Goal: Task Accomplishment & Management: Manage account settings

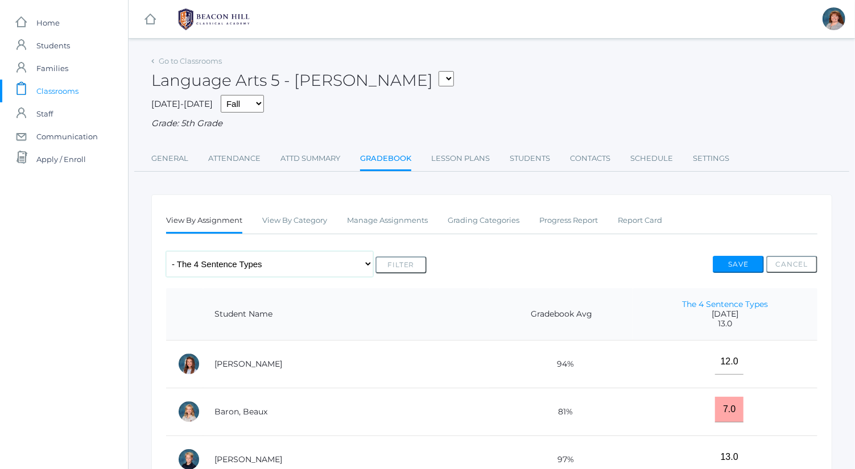
click at [290, 263] on select "Any Assignment Category: Composition - Mrs. Granger Paragraph - How To Category…" at bounding box center [269, 264] width 207 height 26
select select "9718"
click at [166, 251] on select "Any Assignment Category: Composition - Mrs. Granger Paragraph - How To Category…" at bounding box center [269, 264] width 207 height 26
click at [407, 268] on button "Filter" at bounding box center [400, 264] width 51 height 17
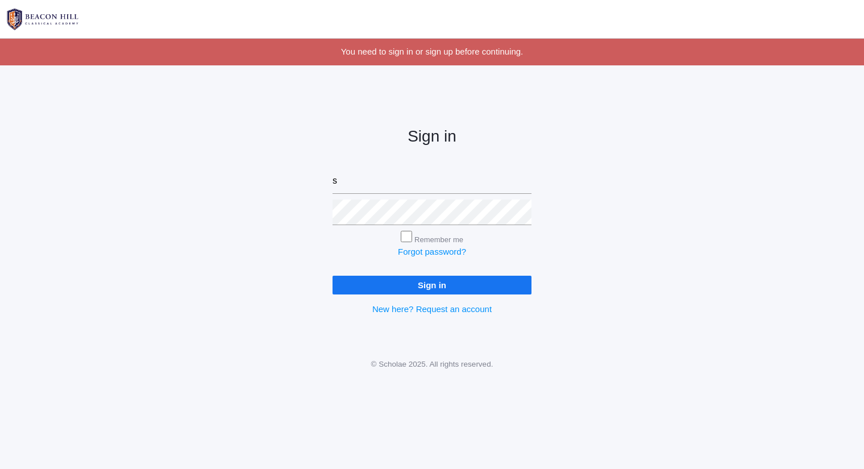
type input "[PERSON_NAME][EMAIL_ADDRESS][DOMAIN_NAME]"
click at [333, 276] on input "Sign in" at bounding box center [432, 285] width 199 height 19
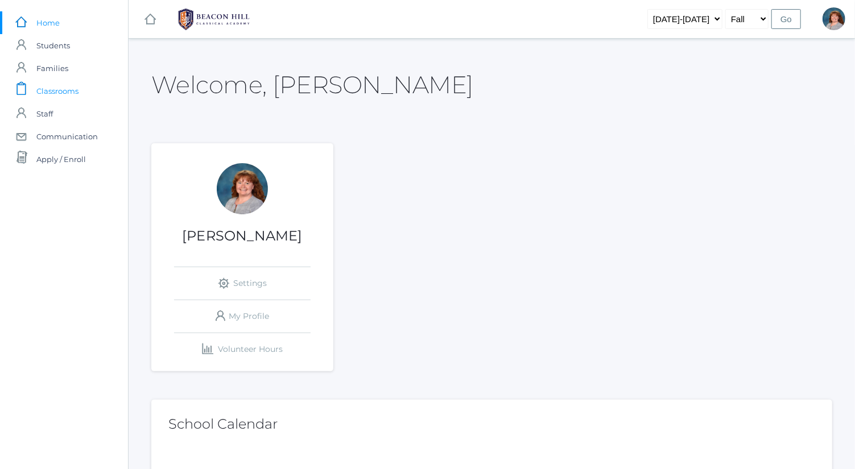
click at [98, 91] on link "icons/clipboard/plain Created with Sketch. Classrooms" at bounding box center [64, 91] width 128 height 23
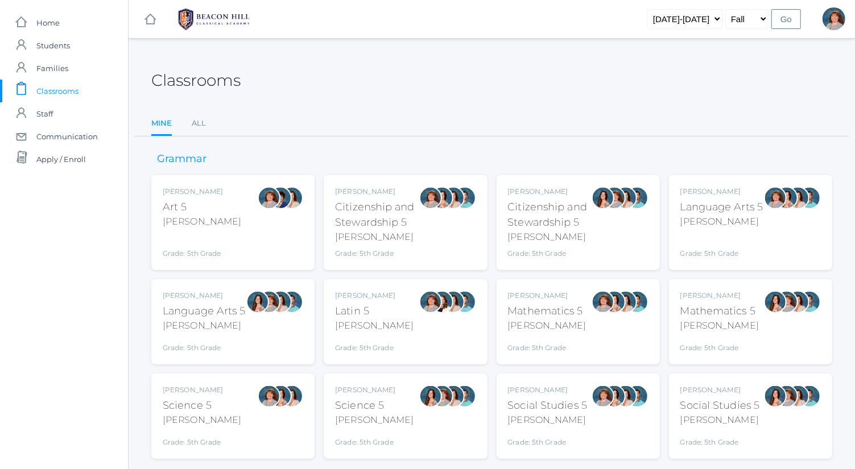
click at [746, 200] on div "Language Arts 5" at bounding box center [721, 207] width 83 height 15
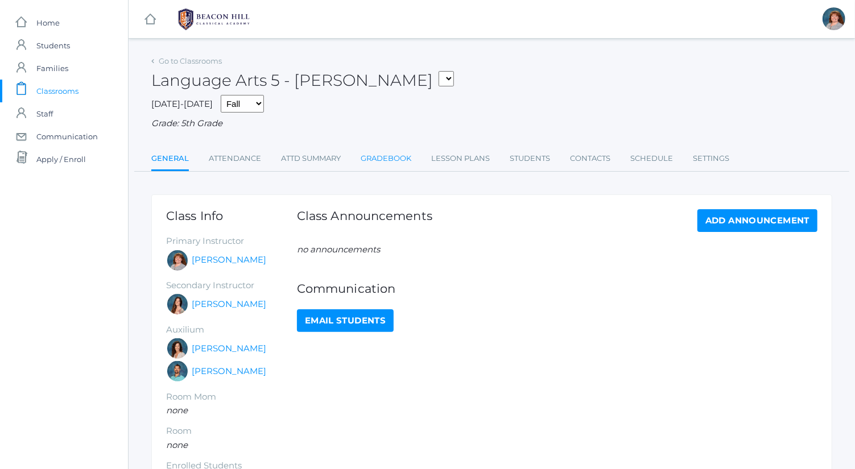
click at [400, 152] on link "Gradebook" at bounding box center [386, 158] width 51 height 23
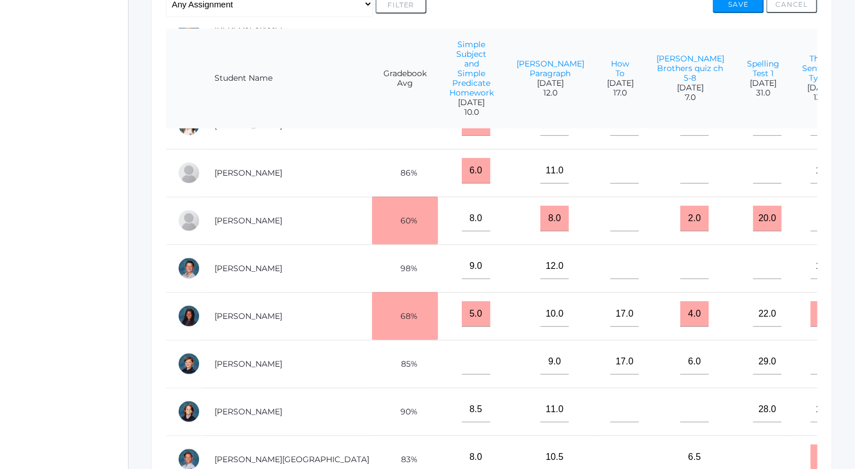
scroll to position [365, 0]
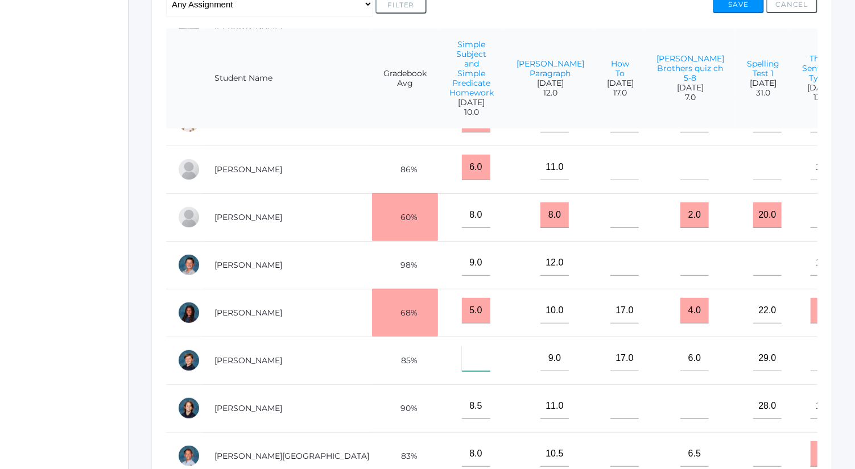
click at [462, 346] on input"] "text" at bounding box center [476, 359] width 28 height 26
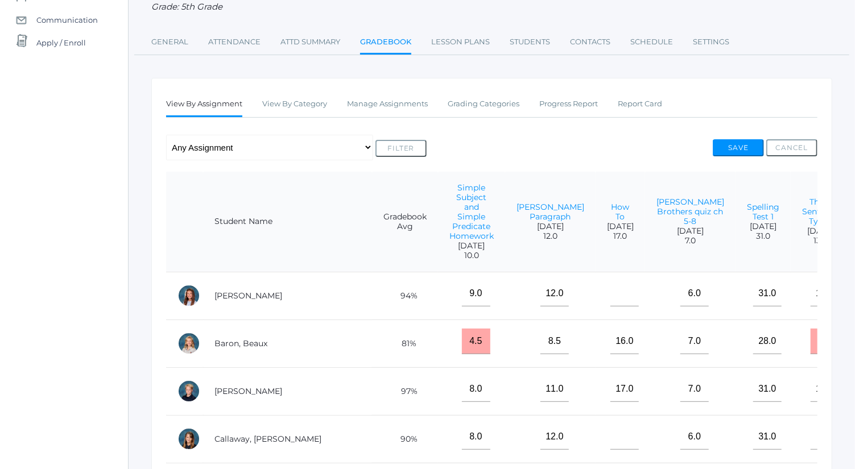
scroll to position [116, 0]
type input"] "0"
click at [746, 148] on button "Save" at bounding box center [738, 148] width 51 height 17
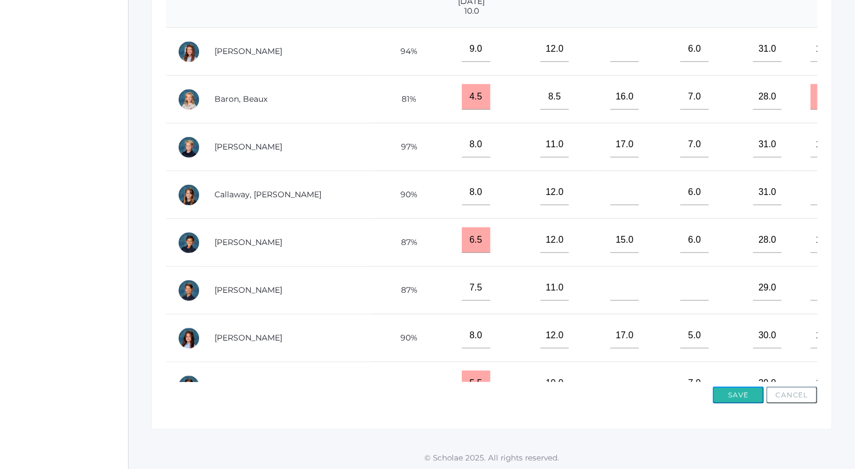
click at [743, 389] on button "Save" at bounding box center [738, 395] width 51 height 17
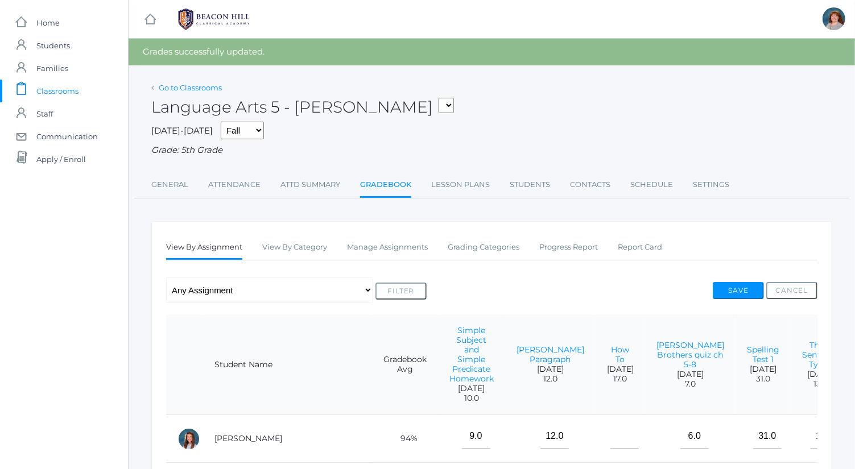
click at [216, 88] on link "Go to Classrooms" at bounding box center [190, 87] width 63 height 9
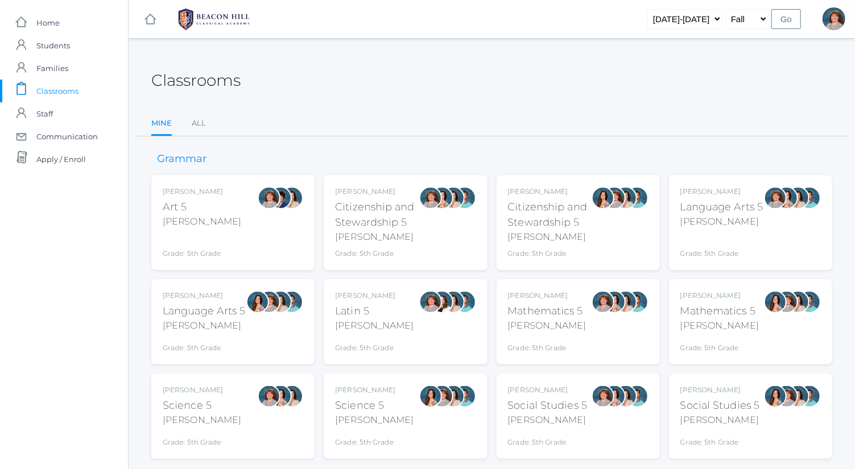
click at [529, 314] on div "Mathematics 5" at bounding box center [547, 311] width 78 height 15
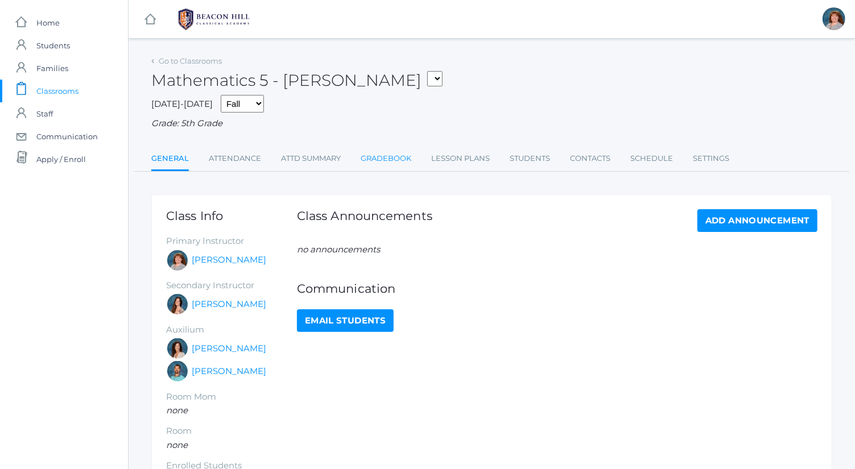
click at [399, 156] on link "Gradebook" at bounding box center [386, 158] width 51 height 23
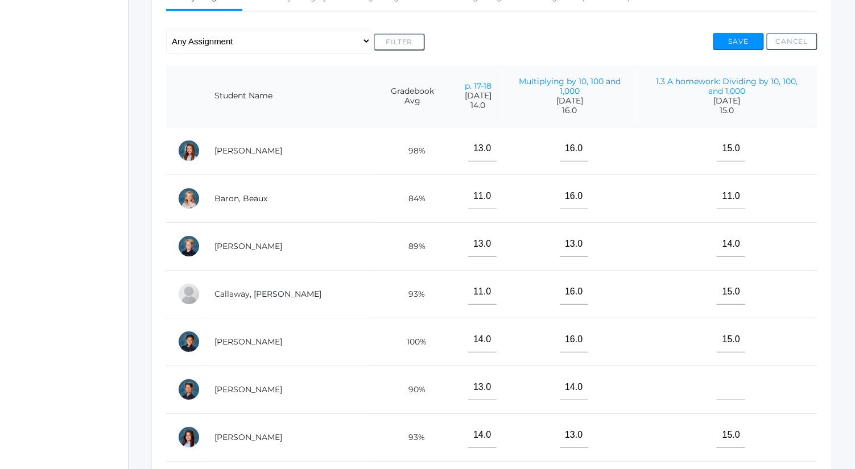
scroll to position [223, 0]
click at [503, 256] on td "13.0" at bounding box center [570, 246] width 134 height 48
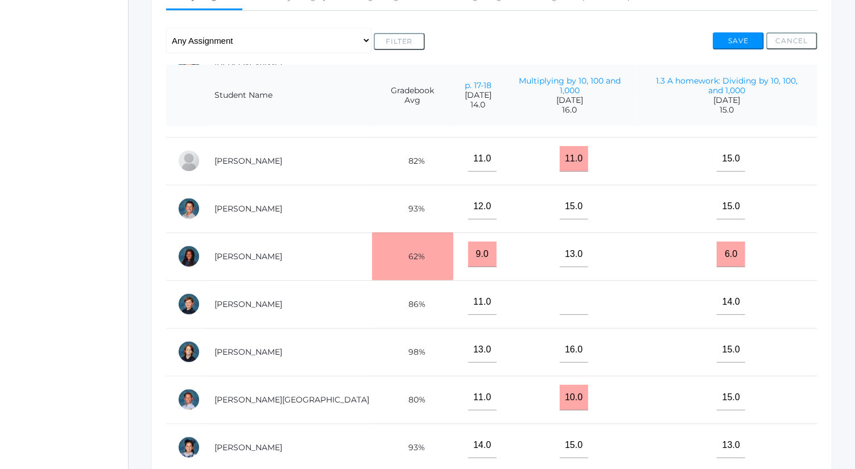
scroll to position [361, 0]
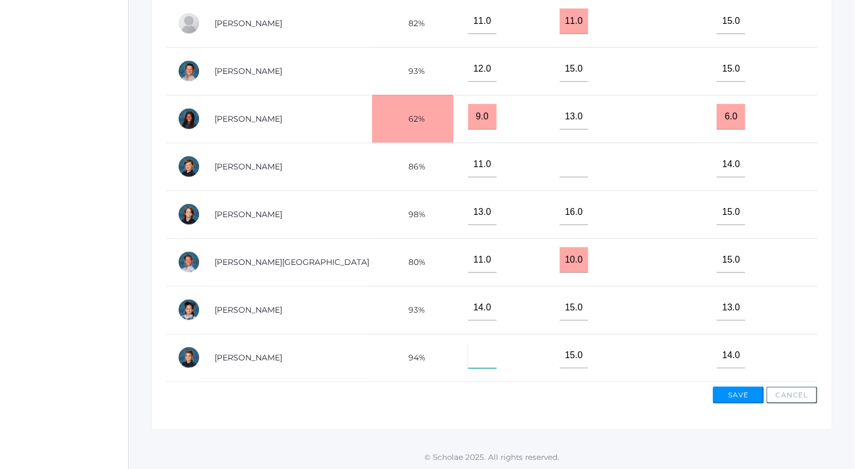
click at [468, 349] on input"] "text" at bounding box center [482, 356] width 28 height 26
type input"] "0"
click at [738, 391] on button "Save" at bounding box center [738, 395] width 51 height 17
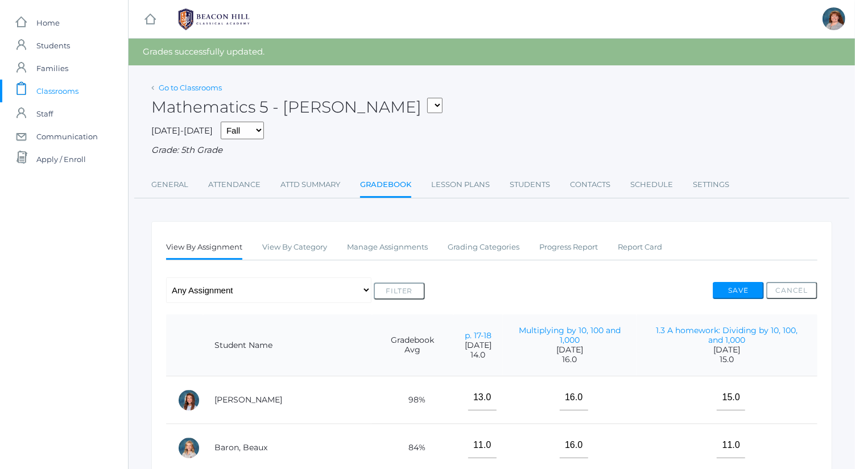
click at [191, 87] on link "Go to Classrooms" at bounding box center [190, 87] width 63 height 9
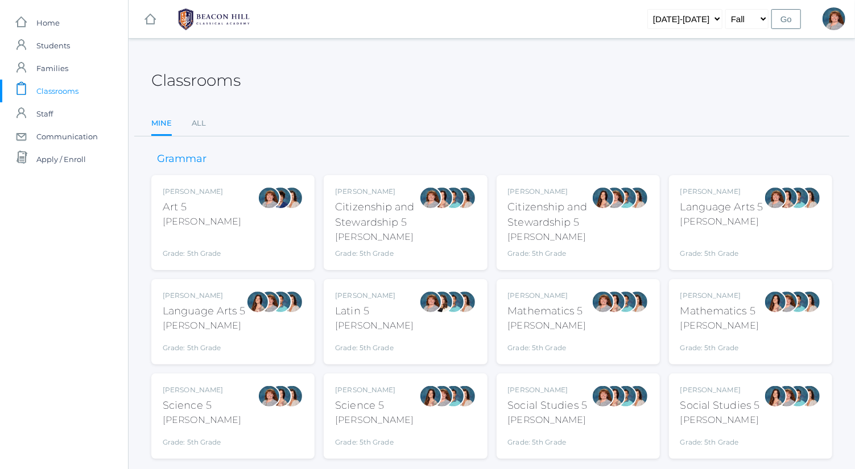
scroll to position [30, 0]
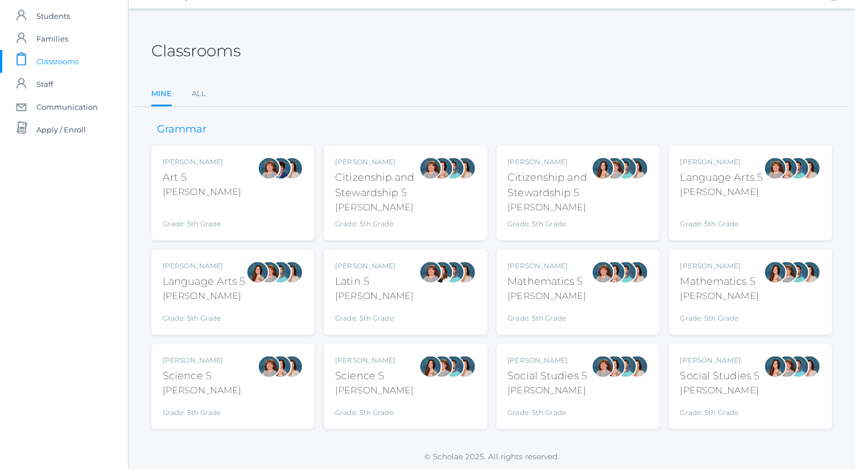
click at [518, 285] on div "Mathematics 5" at bounding box center [547, 281] width 78 height 15
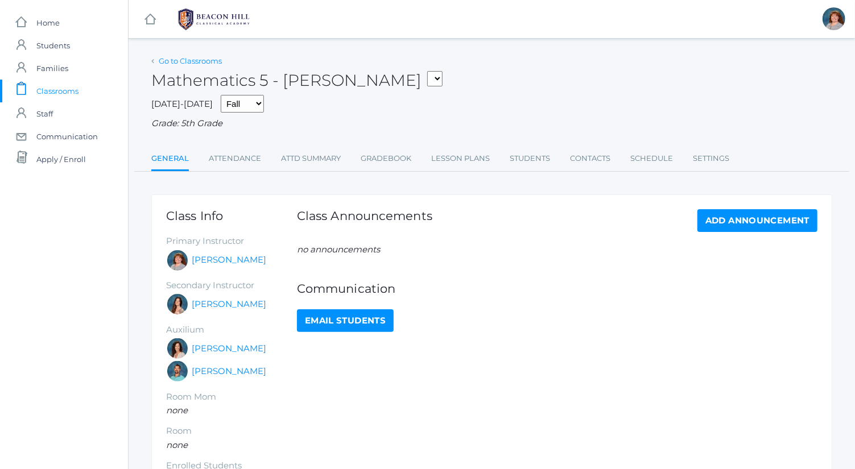
click at [194, 56] on div "Go to Classrooms" at bounding box center [186, 61] width 71 height 11
click at [198, 63] on link "Go to Classrooms" at bounding box center [190, 60] width 63 height 9
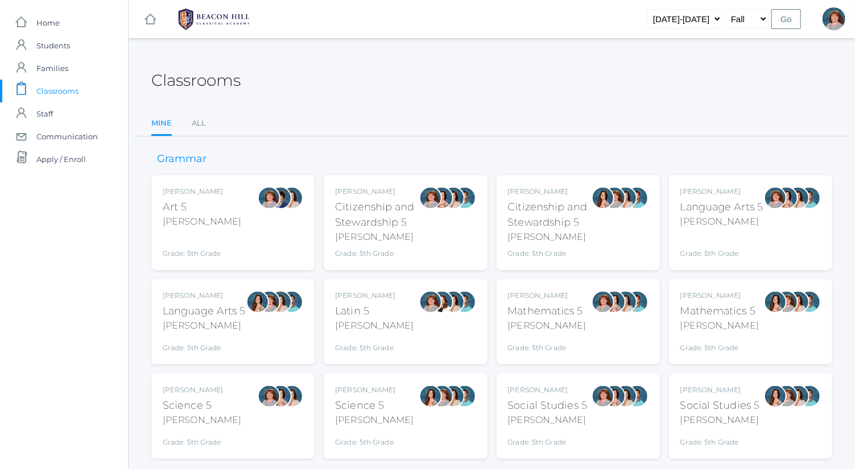
scroll to position [30, 0]
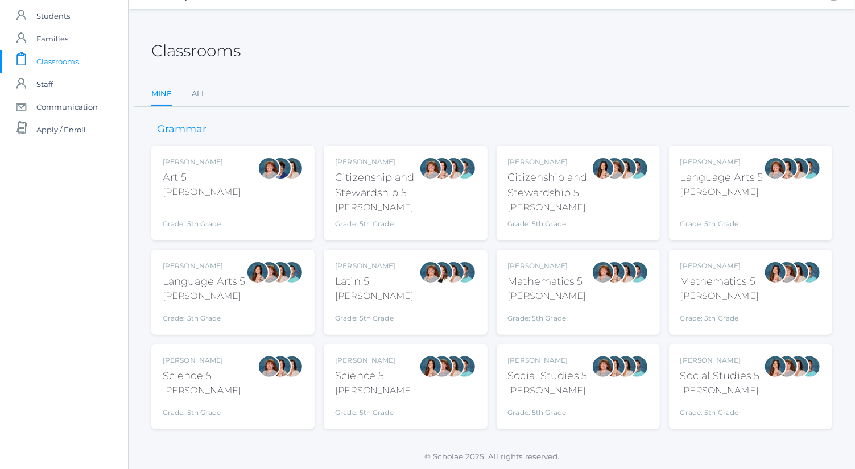
click at [261, 387] on div at bounding box center [269, 386] width 23 height 63
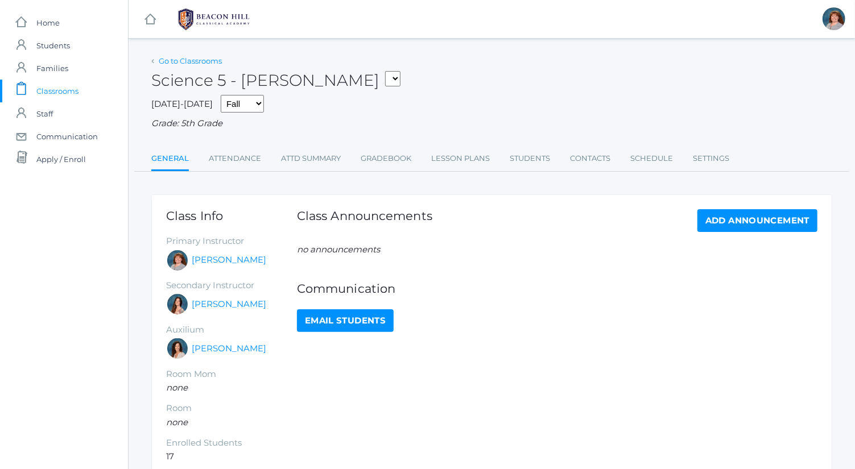
click at [185, 57] on link "Go to Classrooms" at bounding box center [190, 60] width 63 height 9
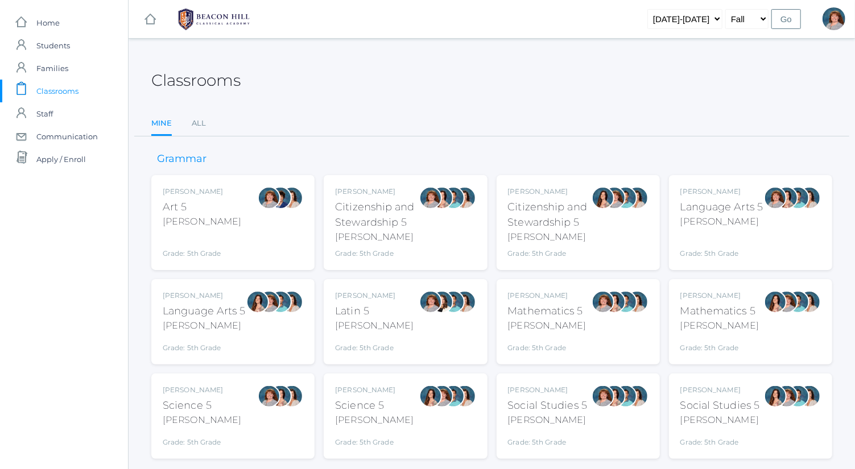
scroll to position [30, 0]
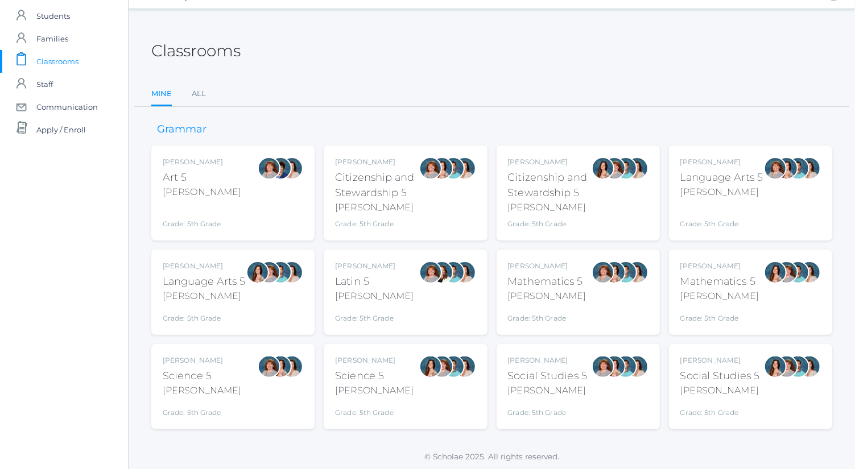
click at [557, 372] on div "Social Studies 5" at bounding box center [548, 375] width 80 height 15
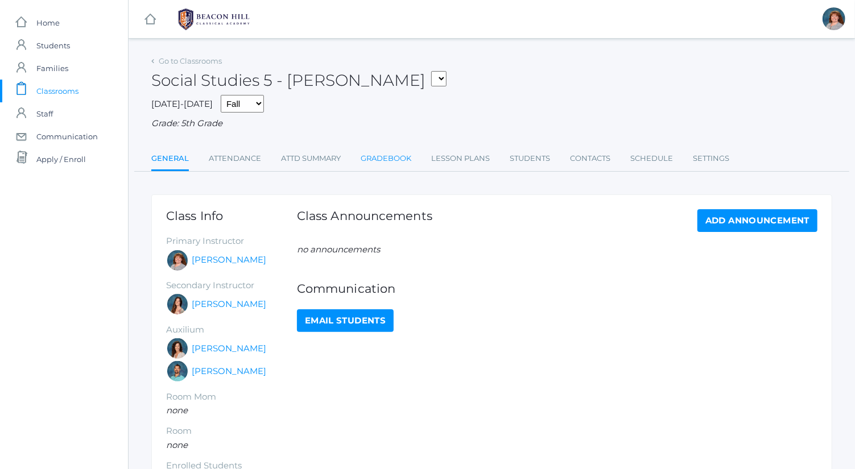
click at [408, 160] on link "Gradebook" at bounding box center [386, 158] width 51 height 23
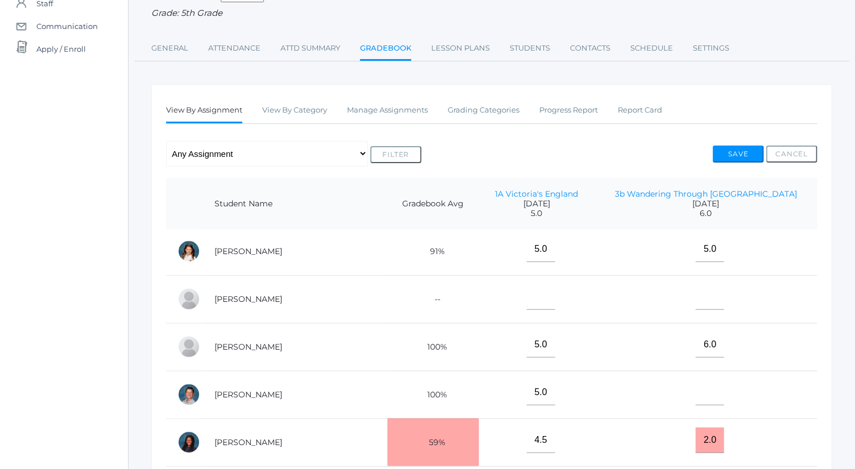
scroll to position [345, 0]
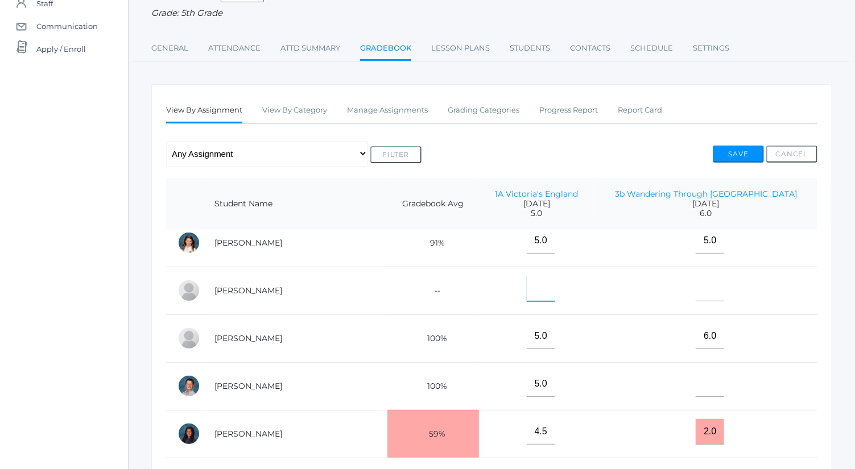
click at [546, 288] on input"] "text" at bounding box center [541, 289] width 28 height 26
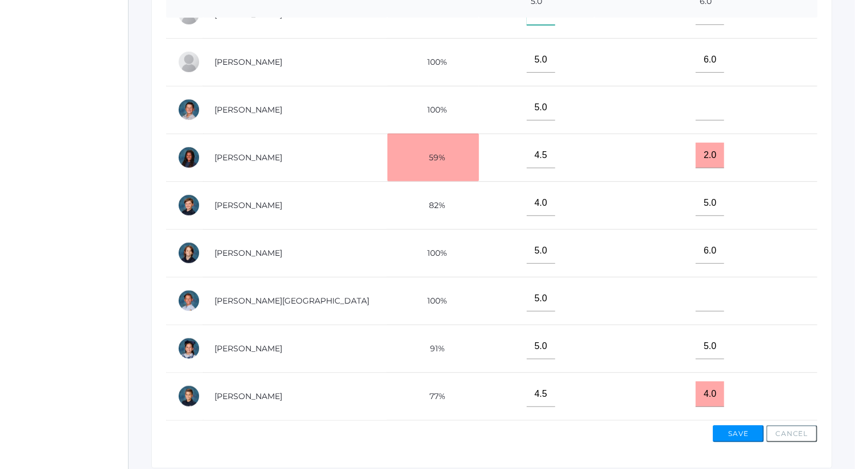
scroll to position [323, 0]
type input"] "0"
click at [751, 430] on button "Save" at bounding box center [738, 433] width 51 height 17
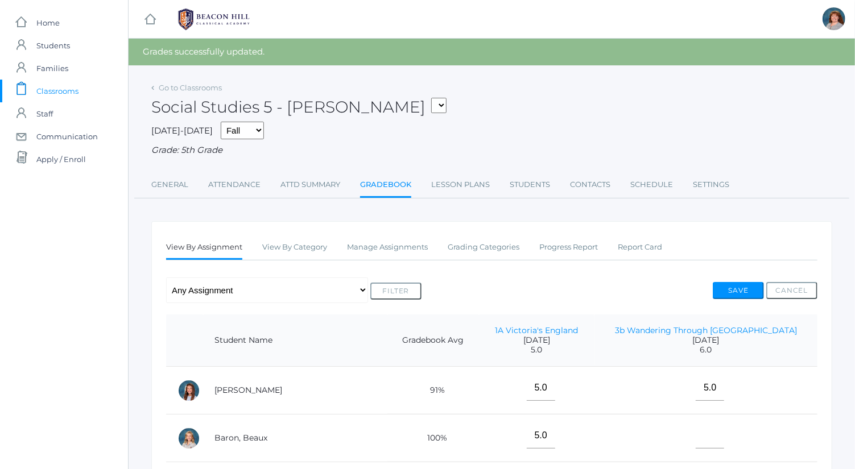
click at [560, 123] on div "[DATE]-[DATE] Fall Spring Grade: 5th Grade" at bounding box center [491, 139] width 681 height 35
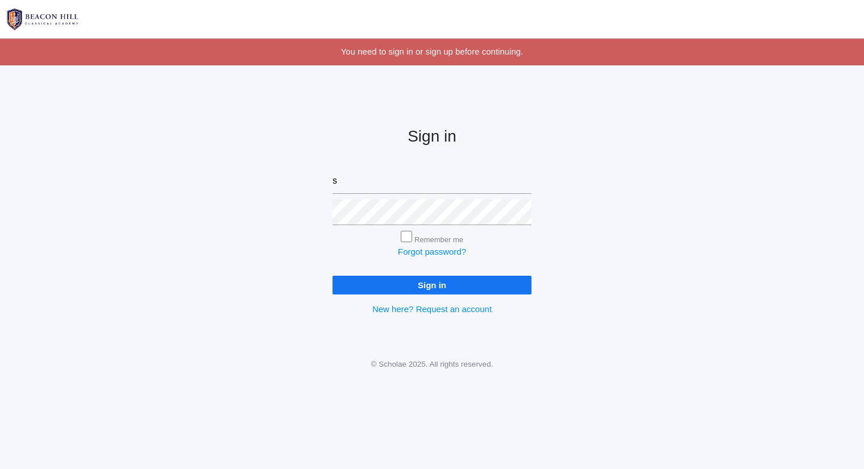
type input "[PERSON_NAME][EMAIL_ADDRESS][DOMAIN_NAME]"
click at [333, 276] on input "Sign in" at bounding box center [432, 285] width 199 height 19
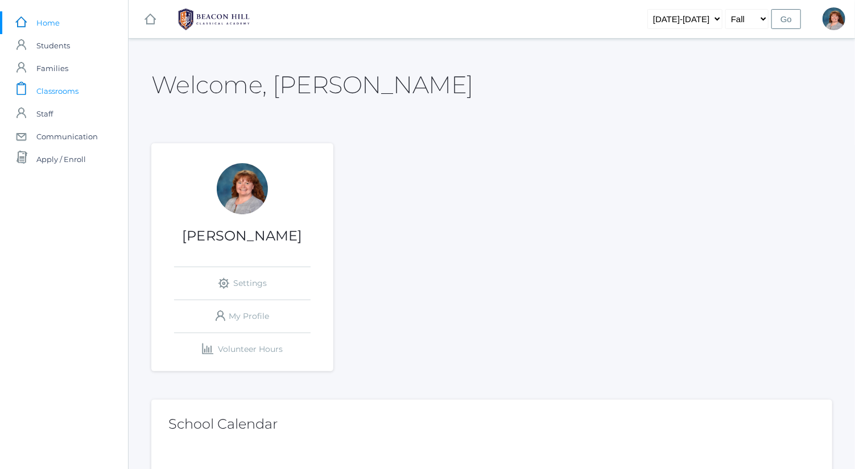
click at [60, 89] on span "Classrooms" at bounding box center [57, 91] width 42 height 23
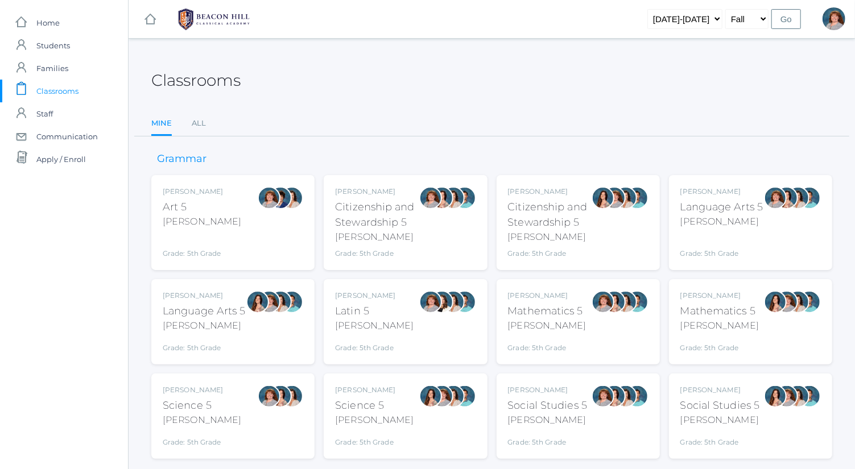
click at [733, 195] on div "Sarah Bence" at bounding box center [721, 192] width 83 height 10
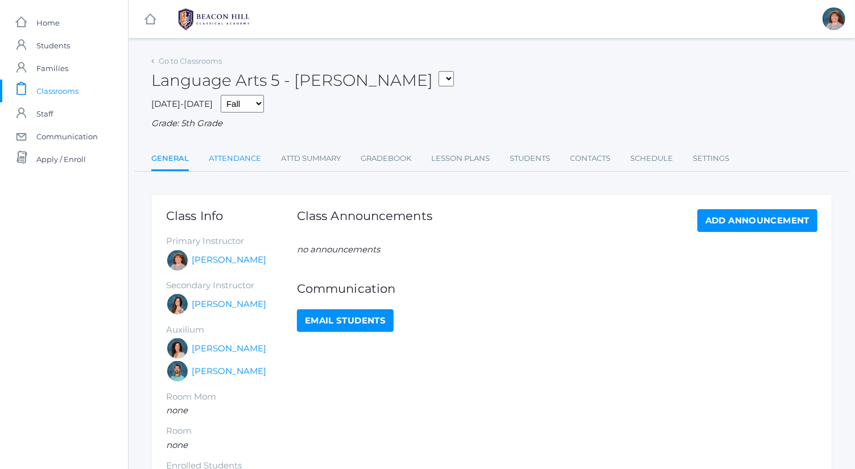
click at [229, 158] on link "Attendance" at bounding box center [235, 158] width 52 height 23
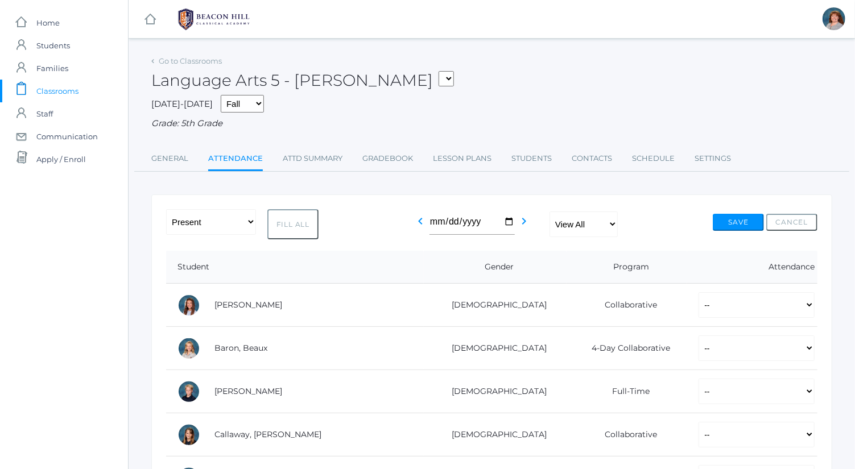
click at [307, 227] on button "Fill All" at bounding box center [292, 224] width 51 height 30
select select "P"
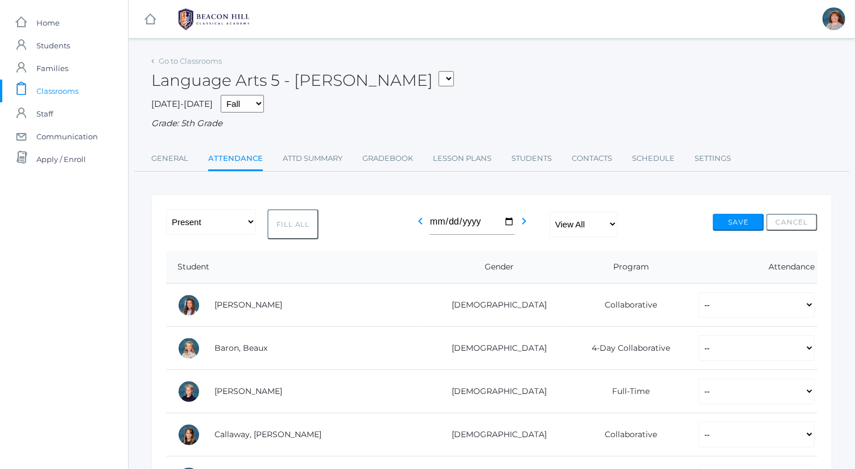
select select "P"
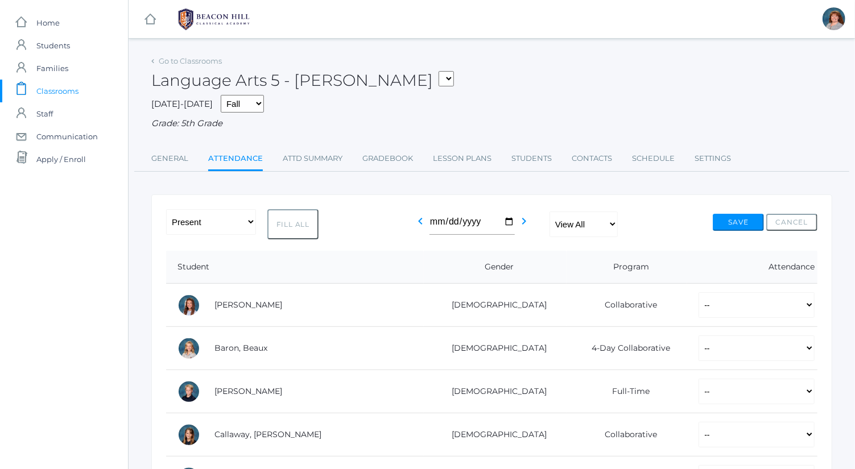
select select "P"
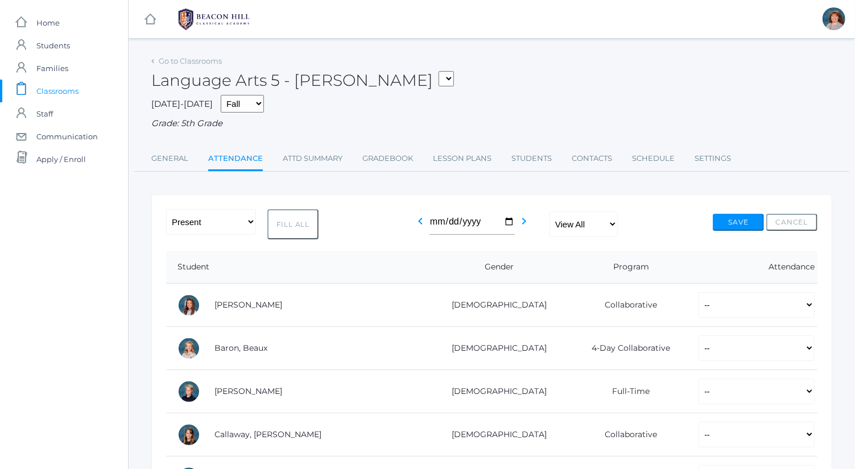
select select "P"
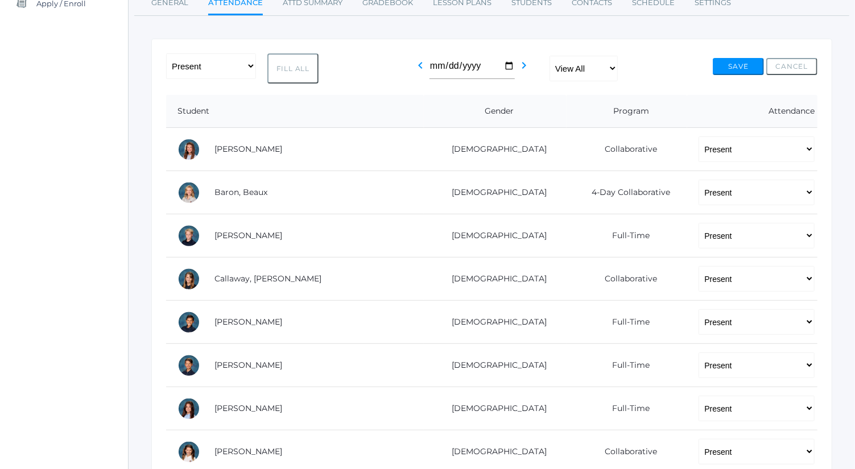
scroll to position [206, 0]
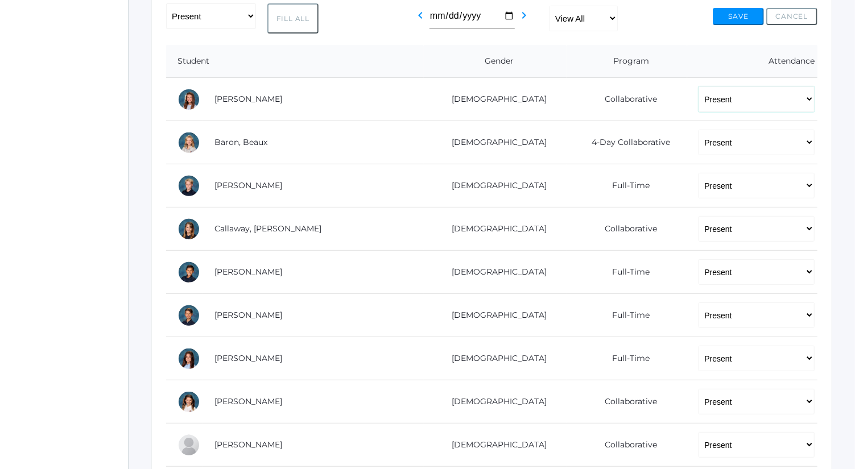
click at [735, 103] on select "-- Present Present-At-Home Tardy Excused Tardy Unexcused Absent Excused Absent …" at bounding box center [756, 99] width 116 height 26
select select "AU"
click at [698, 86] on select "-- Present Present-At-Home Tardy Excused Tardy Unexcused Absent Excused Absent …" at bounding box center [756, 99] width 116 height 26
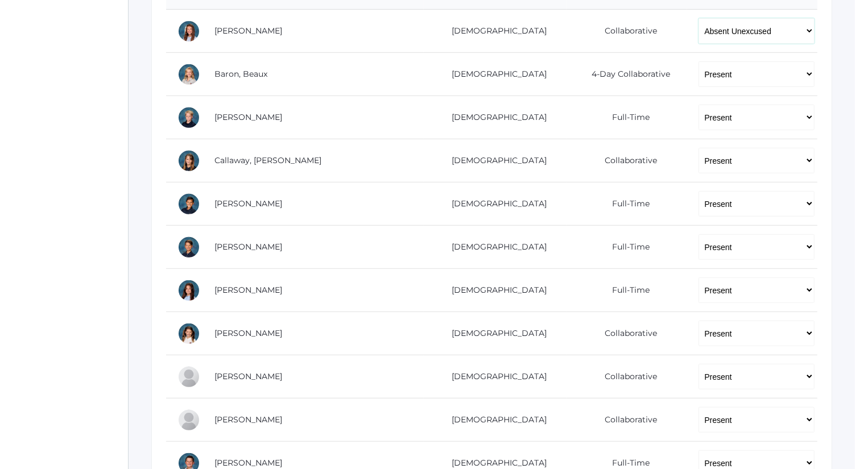
scroll to position [281, 0]
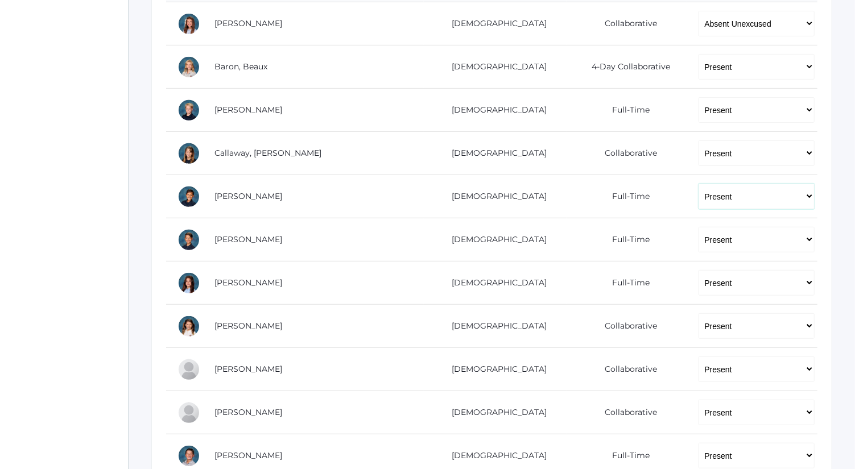
click at [711, 196] on select "-- Present Present-At-Home Tardy Excused Tardy Unexcused Absent Excused Absent …" at bounding box center [756, 197] width 116 height 26
select select "AU"
click at [698, 184] on select "-- Present Present-At-Home Tardy Excused Tardy Unexcused Absent Excused Absent …" at bounding box center [756, 197] width 116 height 26
click at [698, 234] on select "-- Present Present-At-Home Tardy Excused Tardy Unexcused Absent Excused Absent …" at bounding box center [756, 240] width 116 height 26
select select "AU"
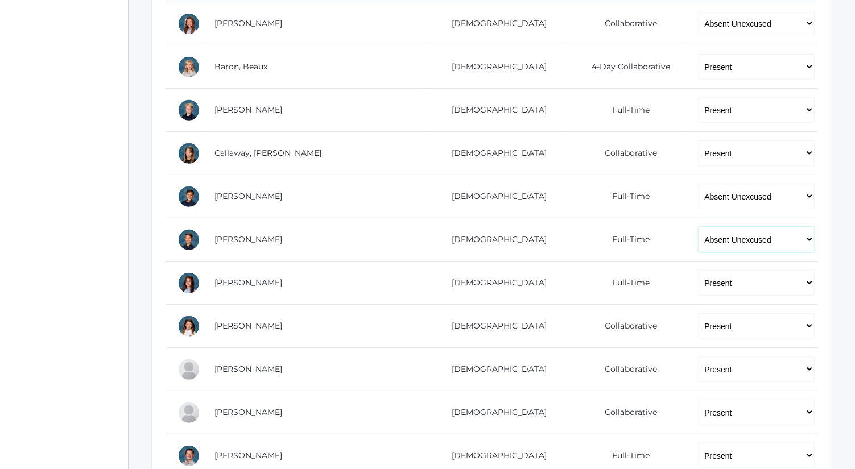
click at [698, 227] on select "-- Present Present-At-Home Tardy Excused Tardy Unexcused Absent Excused Absent …" at bounding box center [756, 240] width 116 height 26
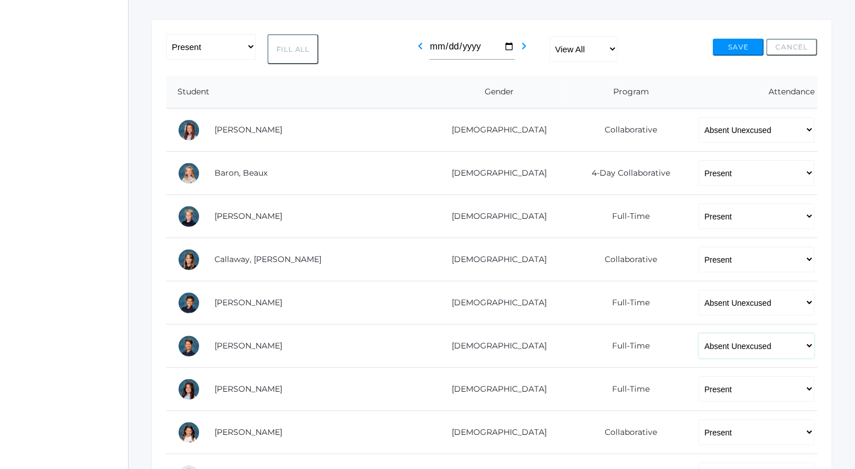
scroll to position [162, 0]
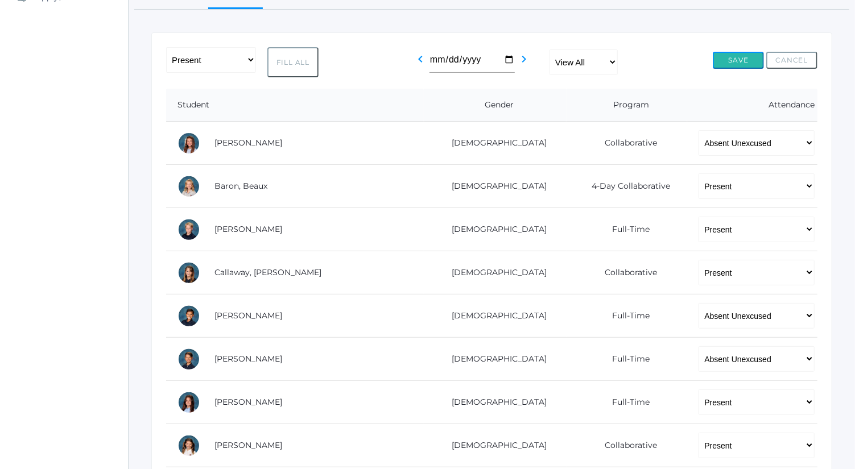
click at [740, 60] on button "Save" at bounding box center [738, 60] width 51 height 17
